Goal: Find specific page/section: Find specific page/section

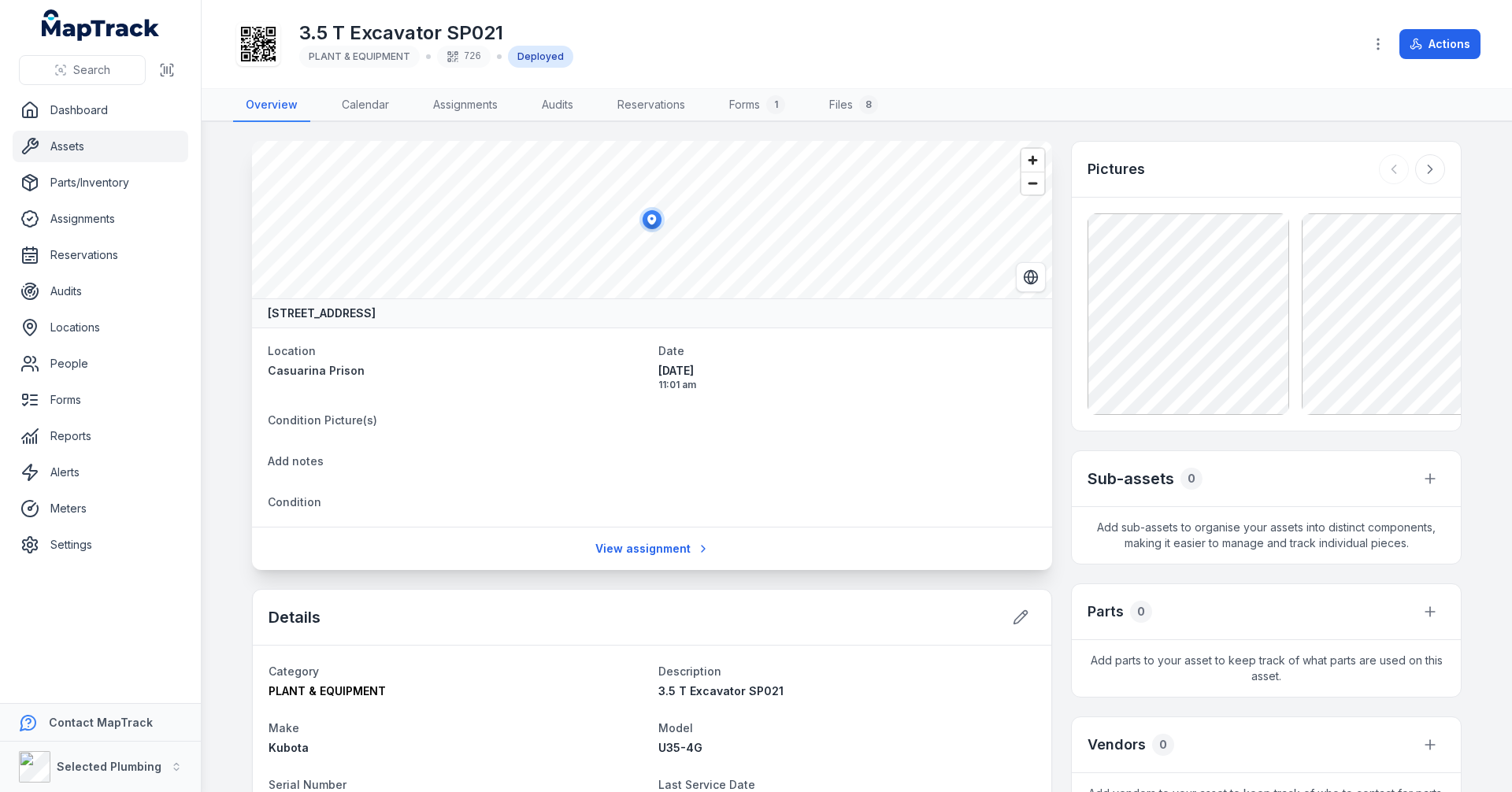
click at [65, 140] on link "Assets" at bounding box center [101, 146] width 176 height 31
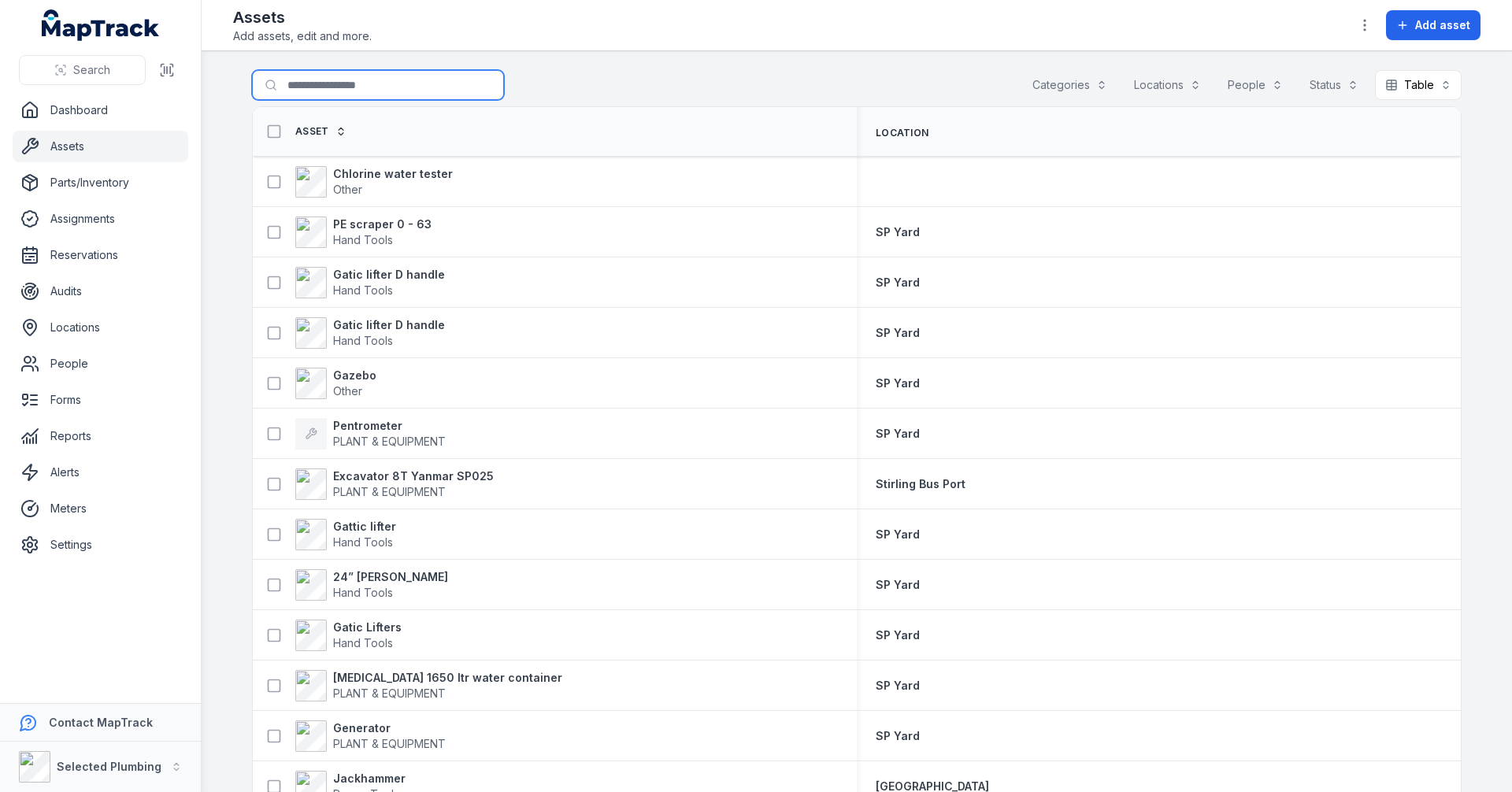
click at [324, 84] on input "Search for assets" at bounding box center [378, 85] width 252 height 30
type input "*********"
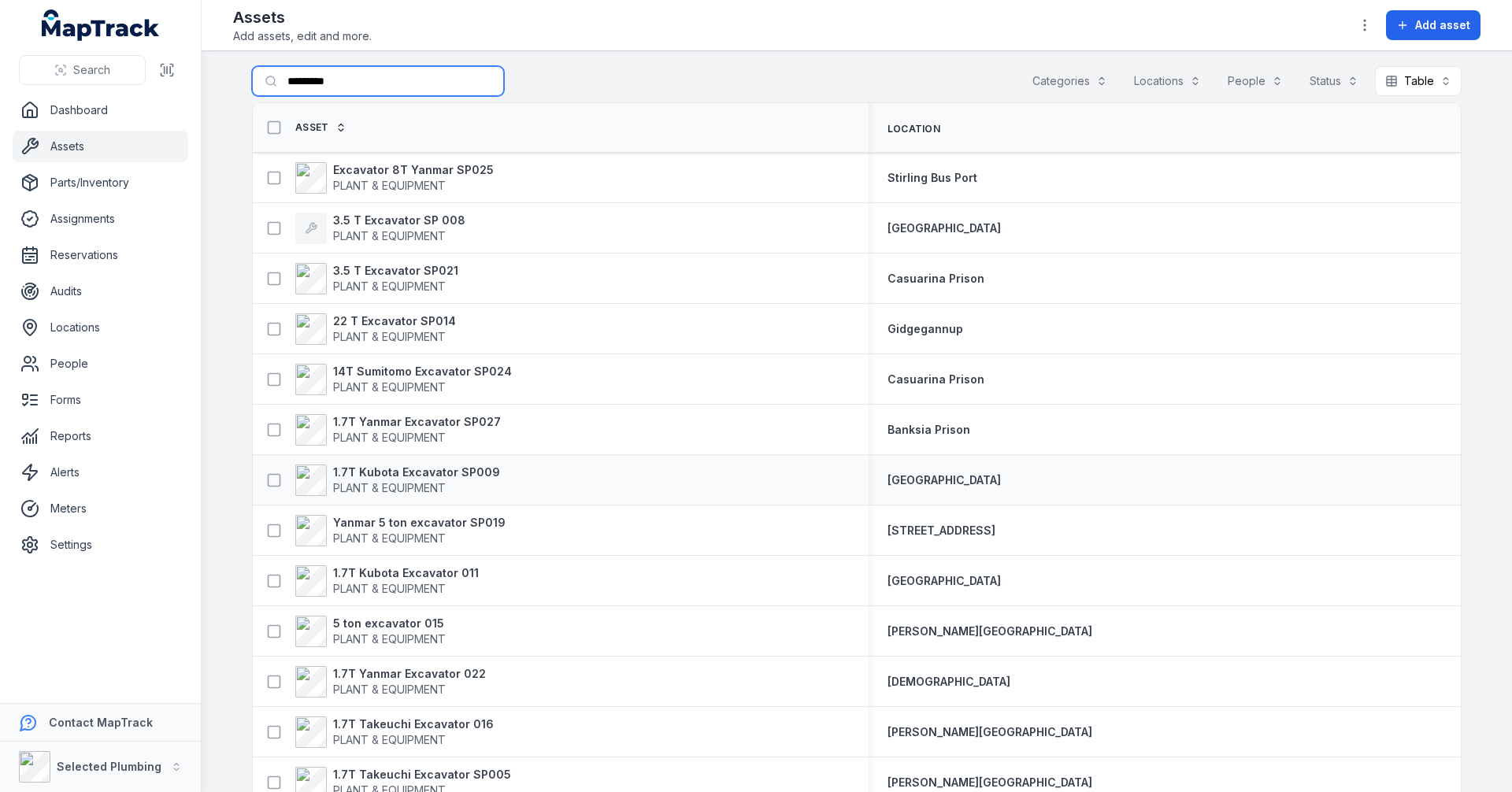
scroll to position [82, 0]
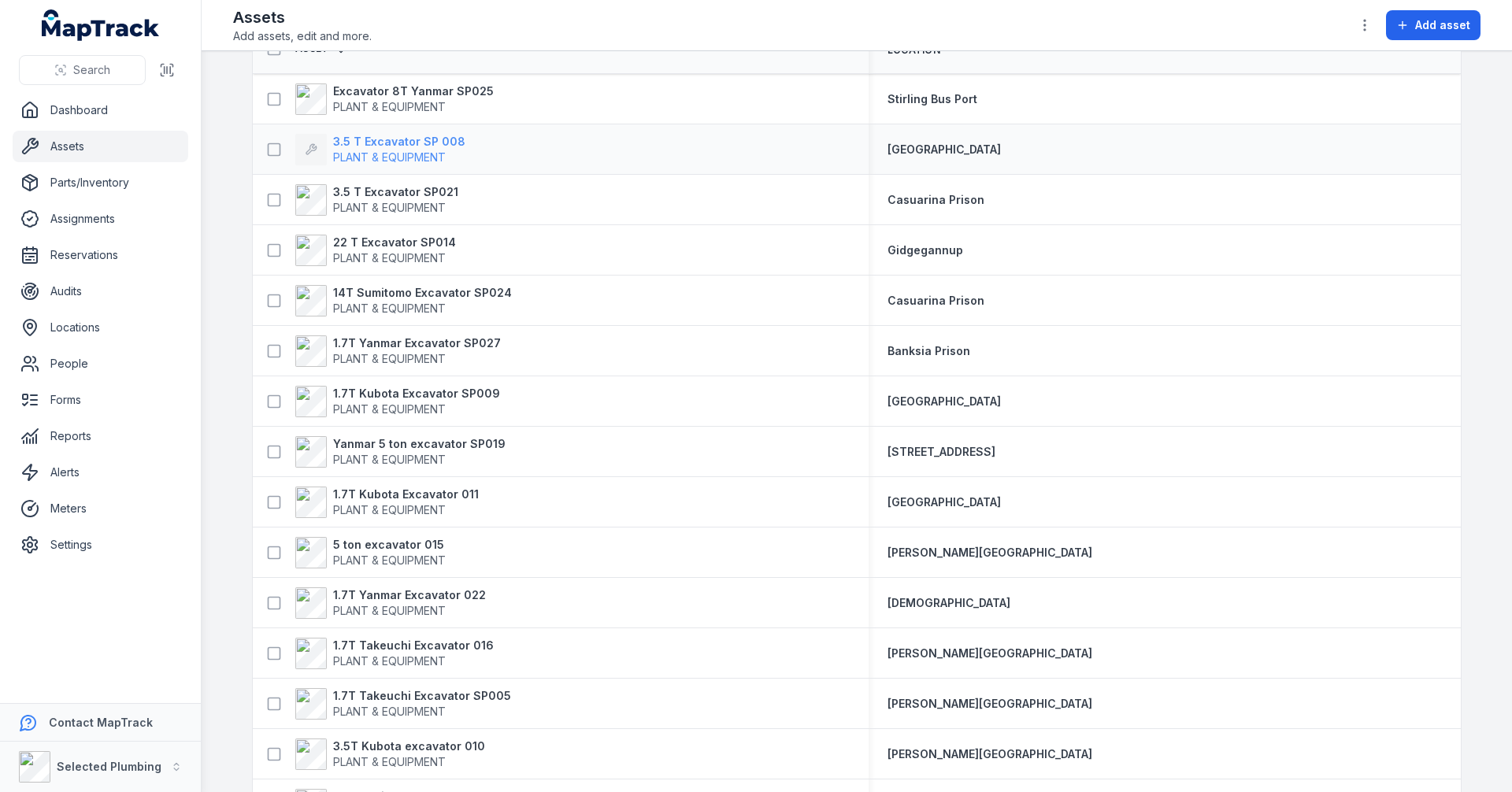
click at [369, 147] on strong "3.5 T Excavator SP 008" at bounding box center [398, 141] width 132 height 16
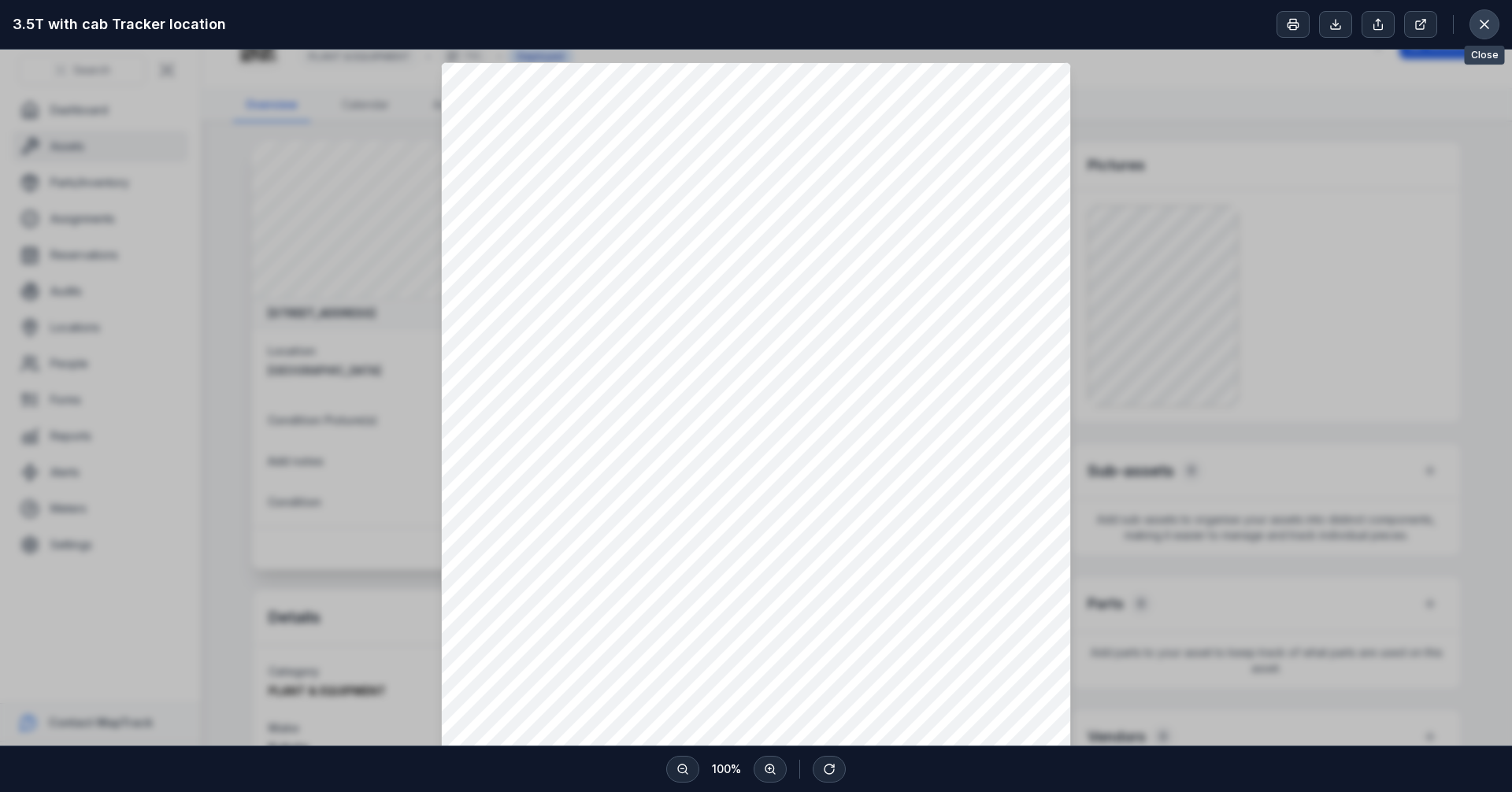
click at [1483, 24] on icon at bounding box center [1484, 24] width 8 height 8
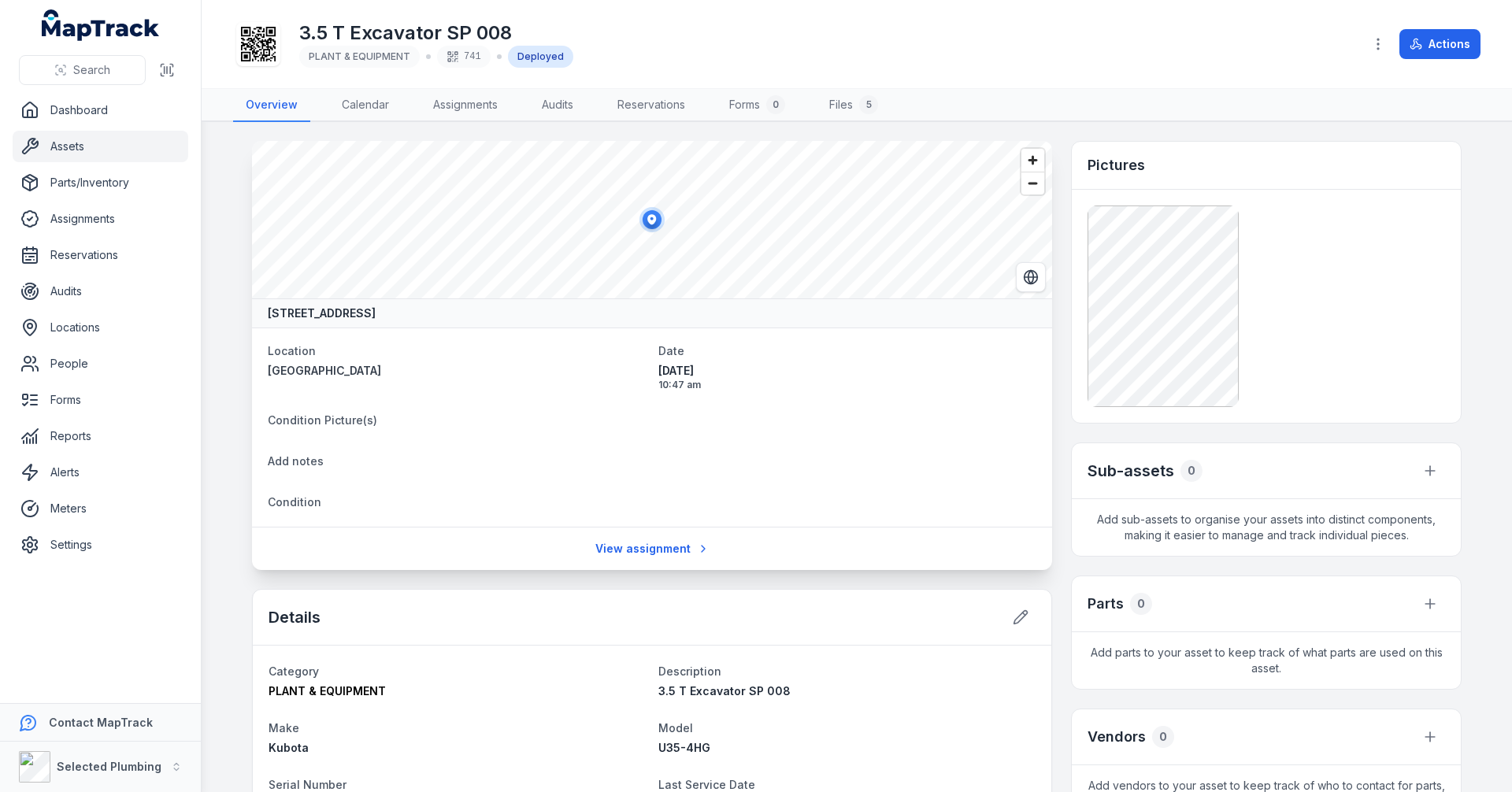
click at [232, 274] on main "[STREET_ADDRESS] Location [GEOGRAPHIC_DATA] Date [DATE] 10:47 am Condition Pict…" at bounding box center [857, 457] width 1311 height 670
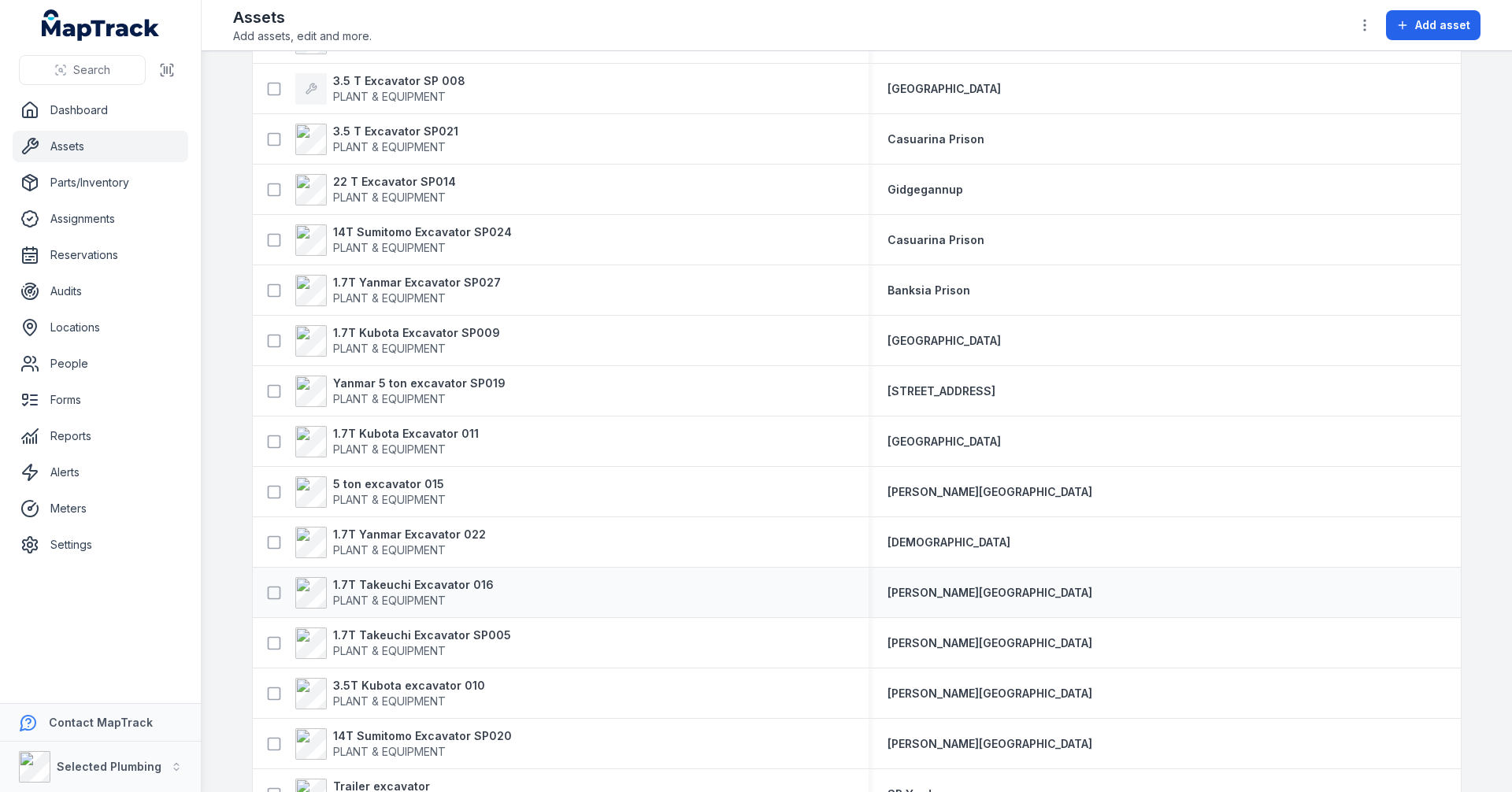
scroll to position [240, 0]
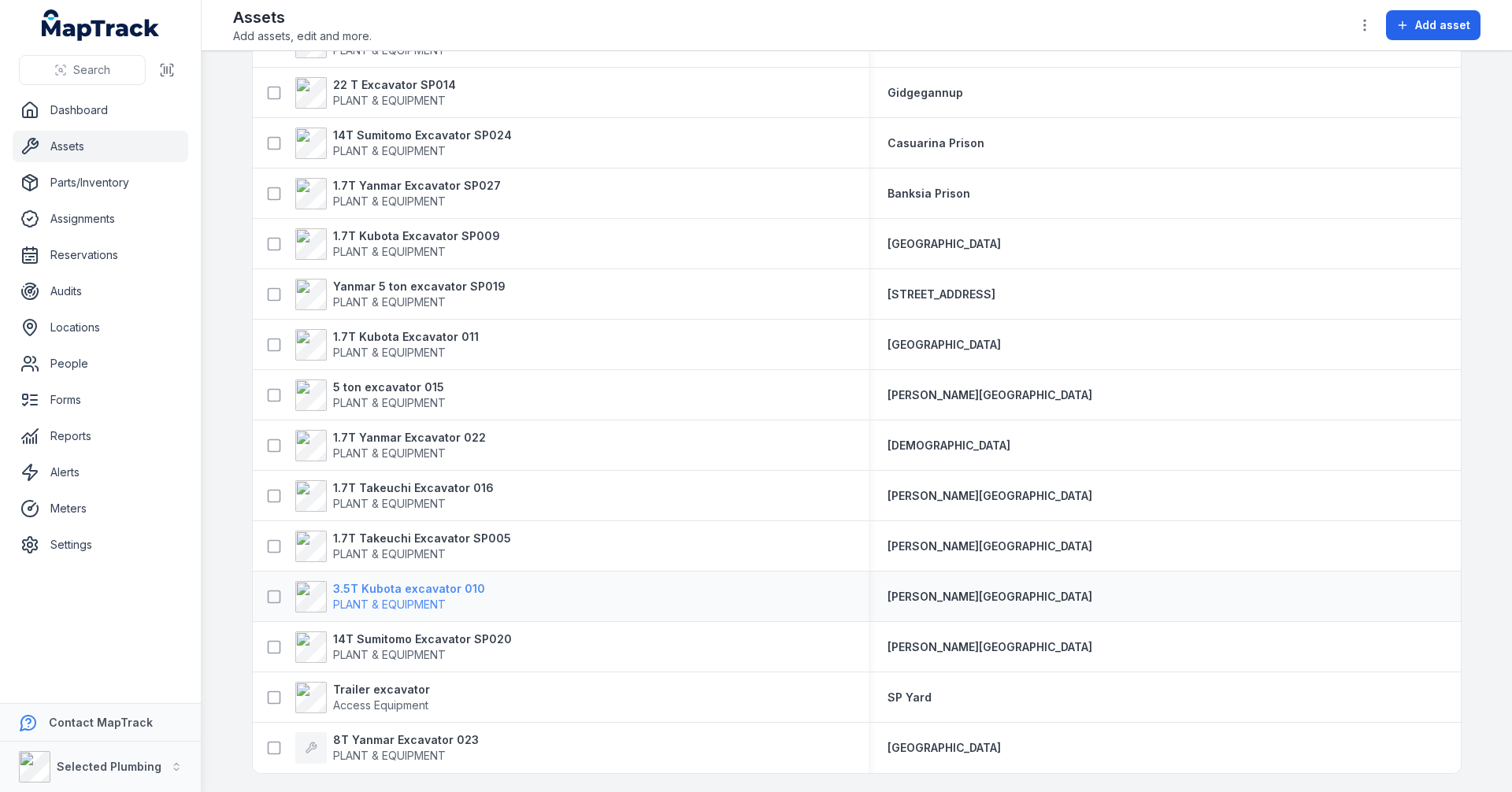
click at [381, 591] on strong "3.5T Kubota excavator 010" at bounding box center [408, 589] width 152 height 16
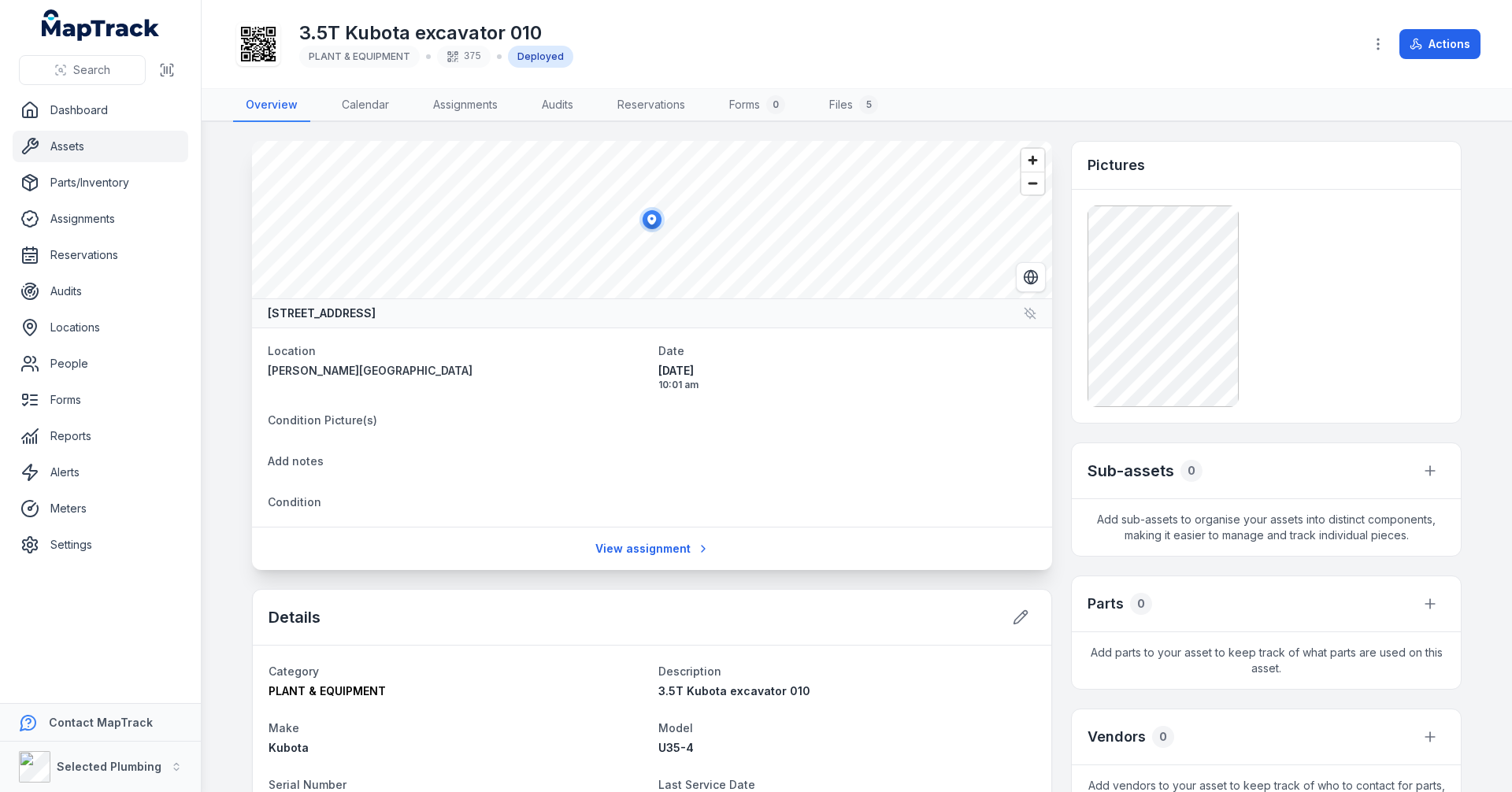
click at [231, 311] on main "[STREET_ADDRESS] Location [PERSON_NAME][GEOGRAPHIC_DATA] Date [DATE] 10:01 am C…" at bounding box center [857, 457] width 1311 height 670
